Goal: Task Accomplishment & Management: Use online tool/utility

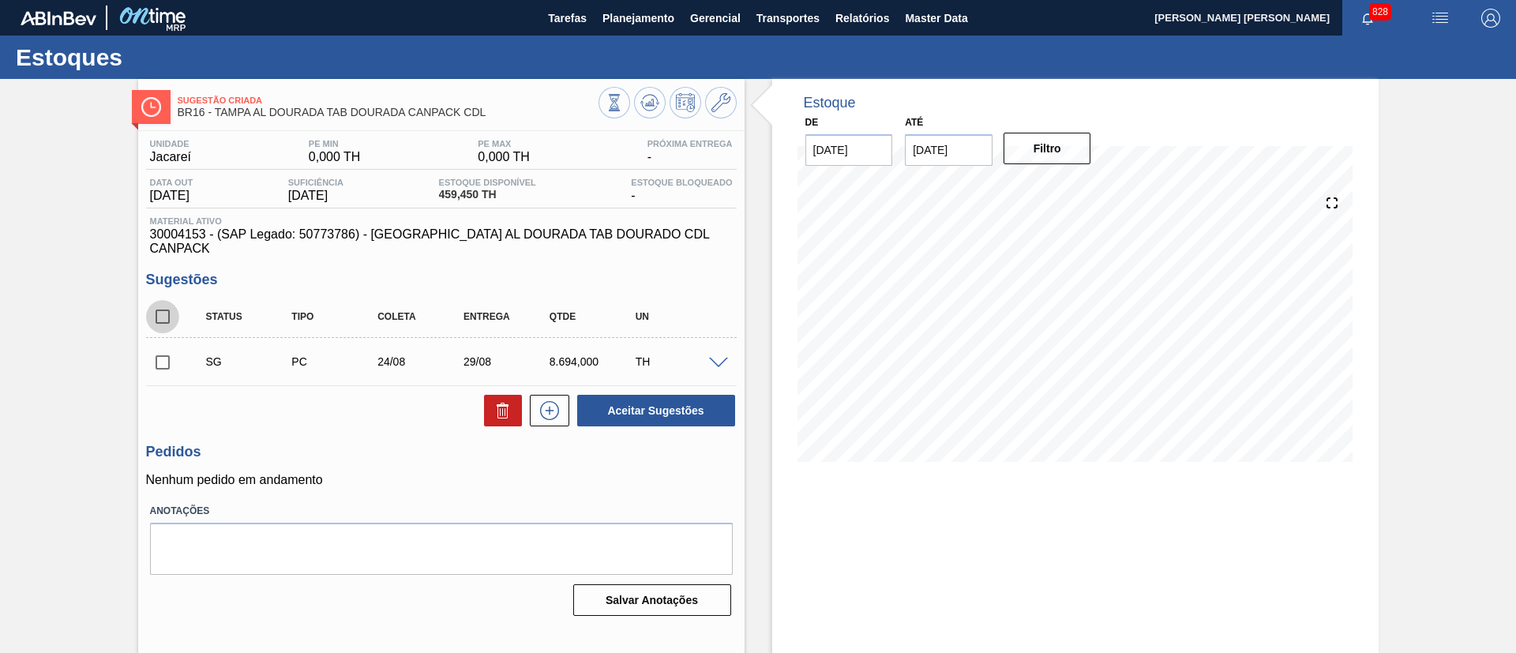
click at [167, 309] on input "checkbox" at bounding box center [162, 316] width 33 height 33
checkbox input "true"
click at [649, 395] on button "Aceitar Sugestões" at bounding box center [656, 411] width 158 height 32
checkbox input "false"
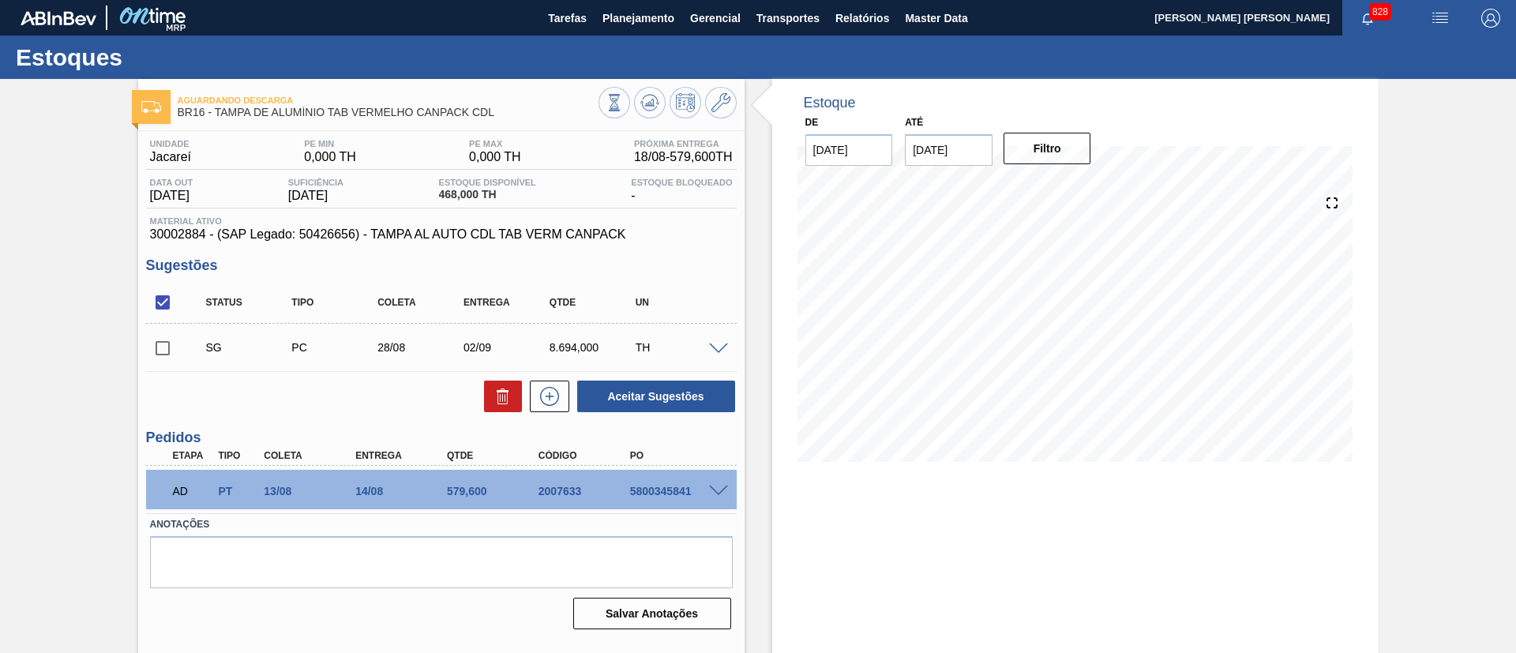
click at [174, 353] on input "checkbox" at bounding box center [162, 348] width 33 height 33
checkbox input "true"
click at [628, 395] on button "Aceitar Sugestões" at bounding box center [656, 396] width 158 height 32
